Goal: Find specific page/section: Find specific page/section

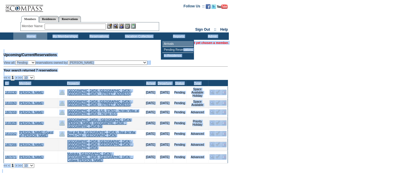
click at [190, 54] on form "Follow Us ::" at bounding box center [203, 116] width 406 height 232
click at [190, 54] on td "In-Residence" at bounding box center [178, 56] width 31 height 6
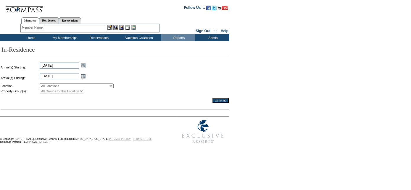
click at [31, 37] on td "Home" at bounding box center [30, 37] width 34 height 7
